Goal: Task Accomplishment & Management: Use online tool/utility

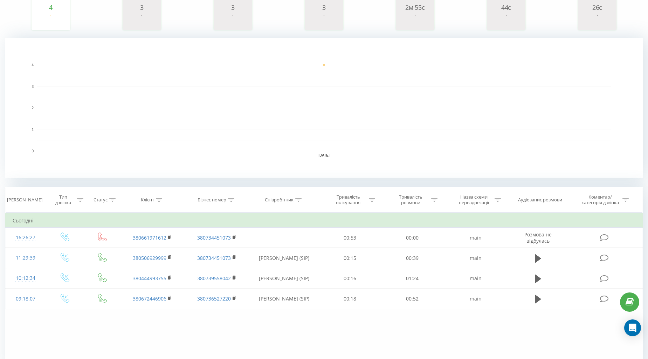
scroll to position [4, 0]
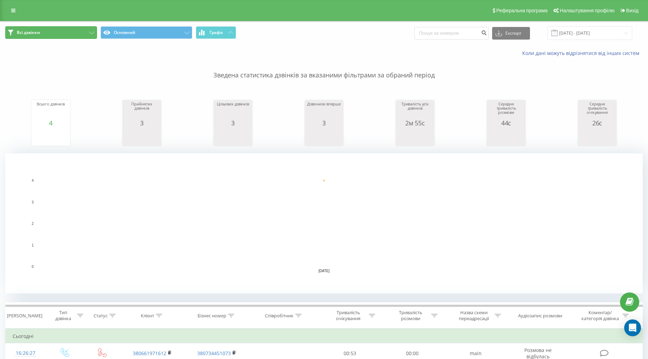
click at [60, 34] on button "Всі дзвінки" at bounding box center [51, 32] width 92 height 13
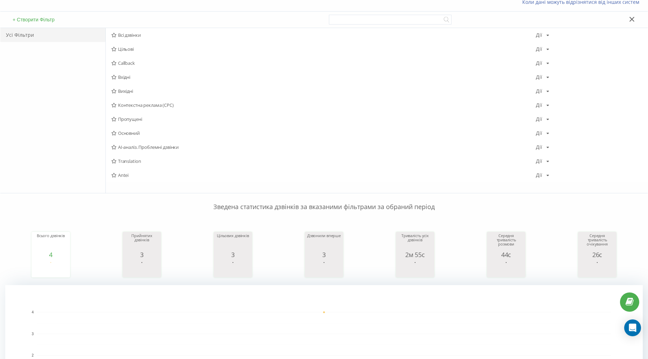
scroll to position [78, 0]
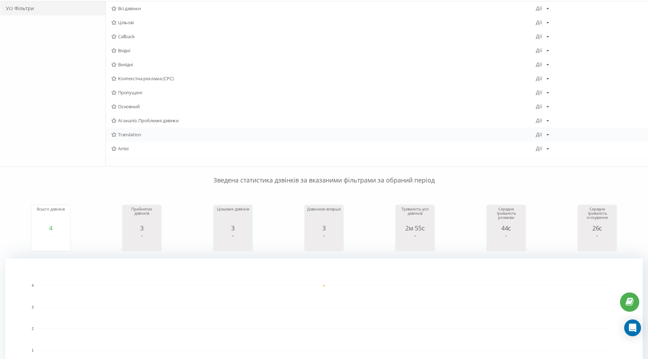
click at [136, 139] on div "Translation Дії Редагувати Копіювати Видалити За замовчуванням Поділитися" at bounding box center [377, 134] width 542 height 14
click at [143, 136] on span "Translation" at bounding box center [323, 134] width 425 height 5
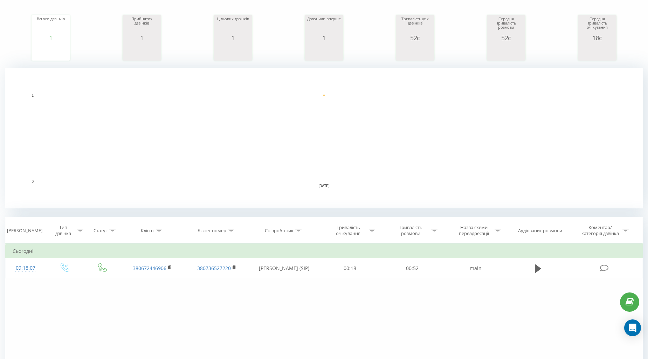
scroll to position [36, 0]
